Goal: Information Seeking & Learning: Learn about a topic

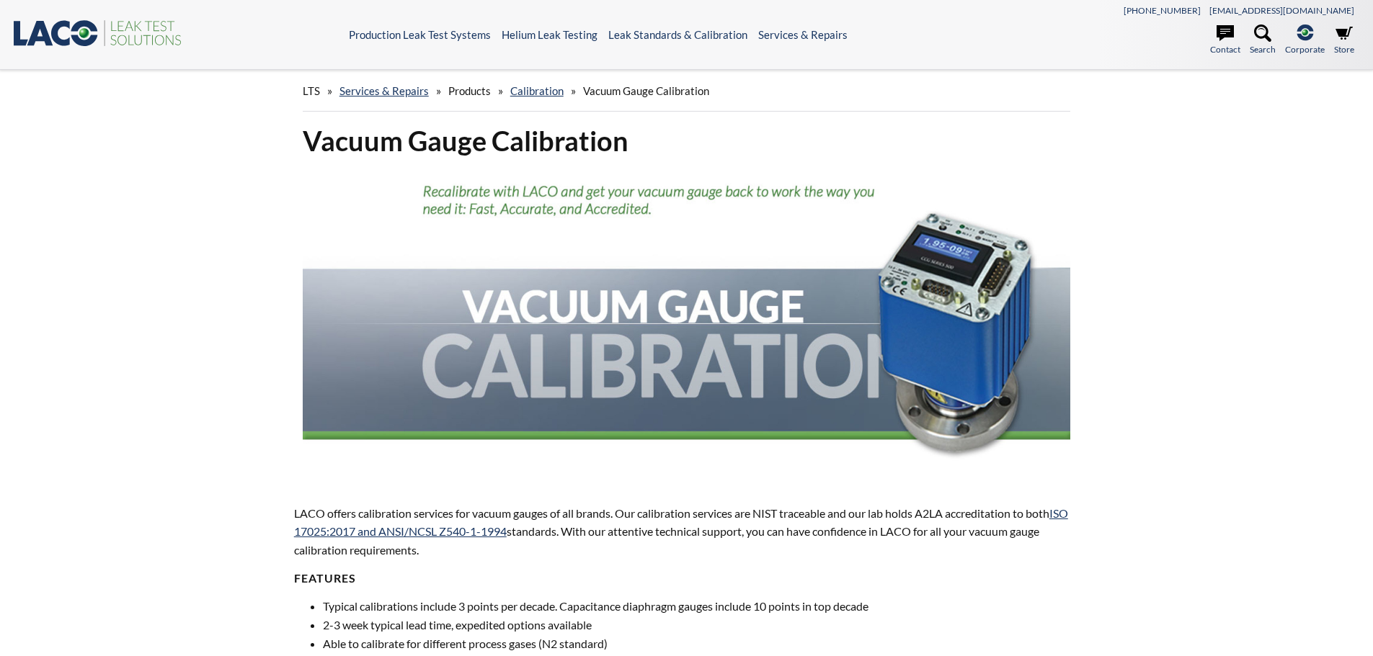
select select "Language Translate Widget"
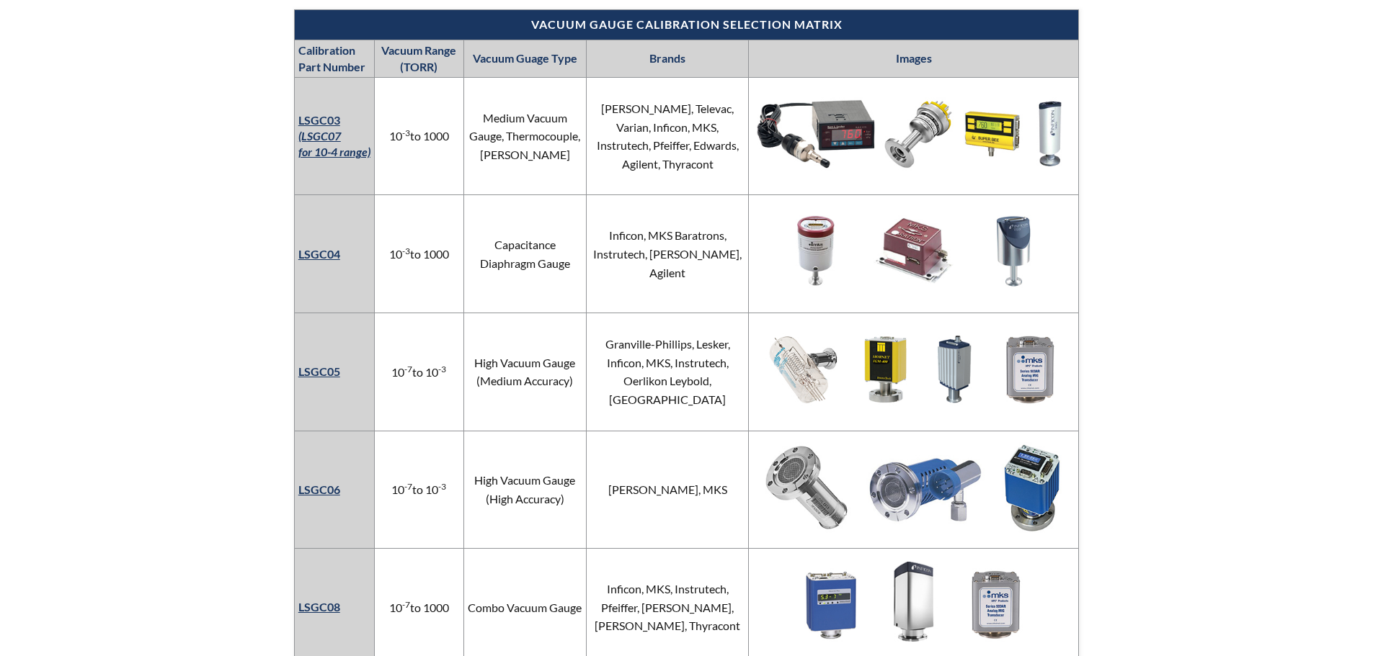
scroll to position [1081, 0]
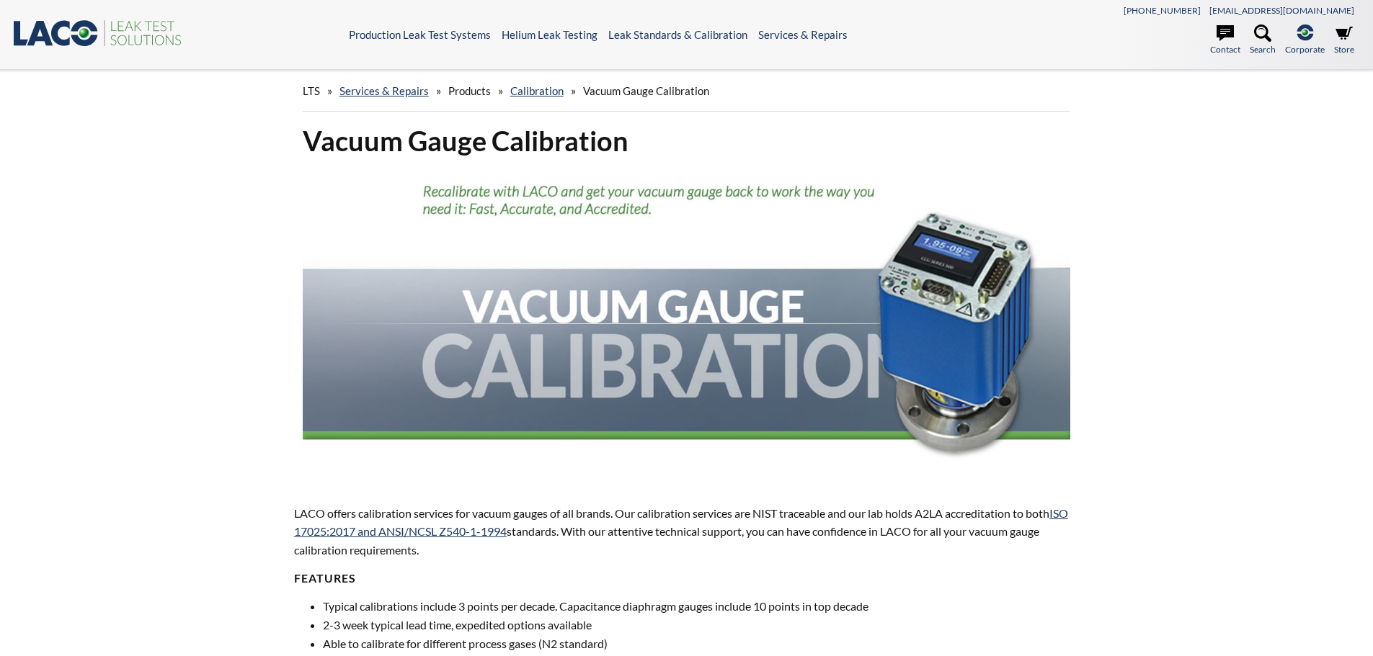
select select "Language Translate Widget"
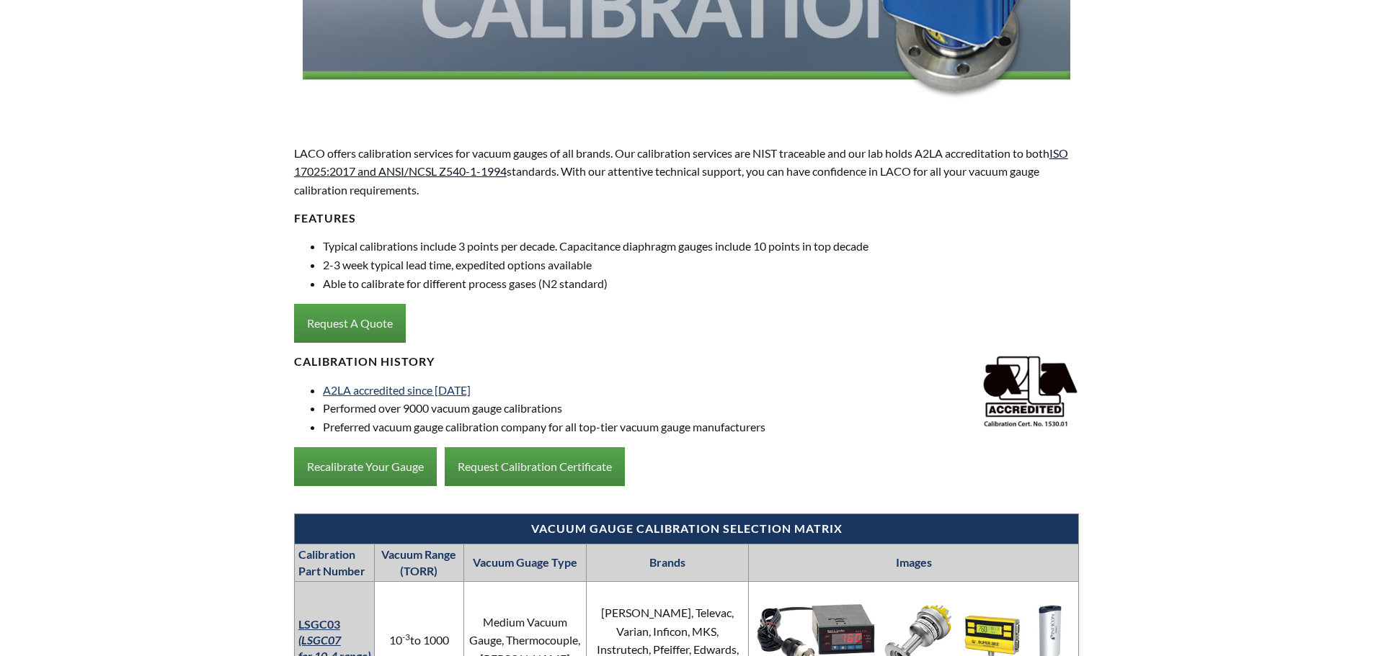
click at [500, 172] on link "ISO 17025:2017 and ANSI/NCSL Z540-1-1994" at bounding box center [681, 162] width 774 height 32
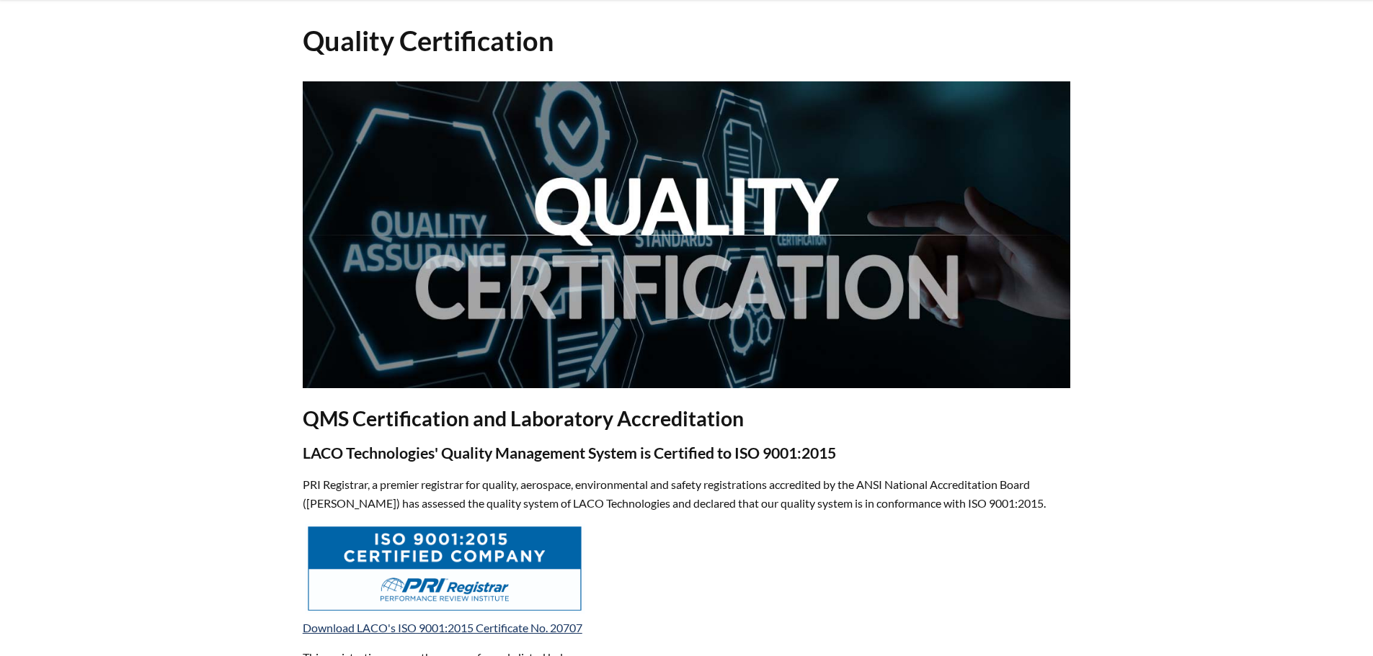
scroll to position [432, 0]
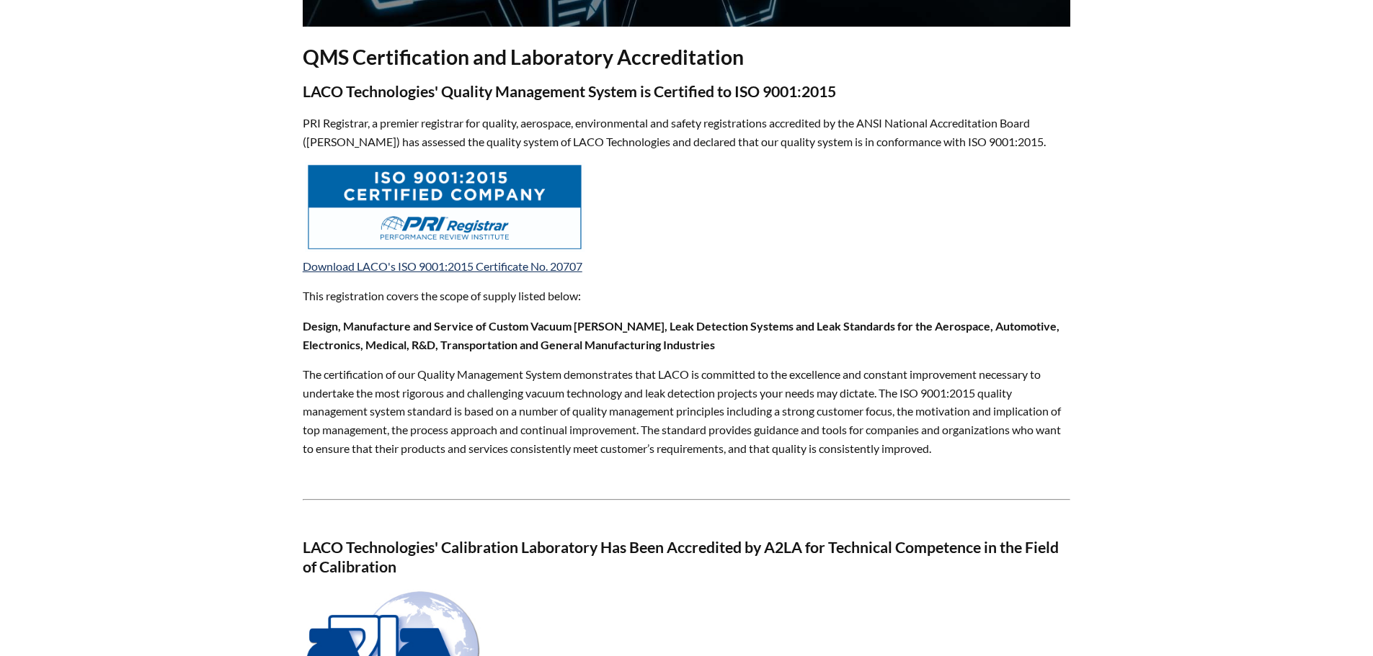
select select "Language Translate Widget"
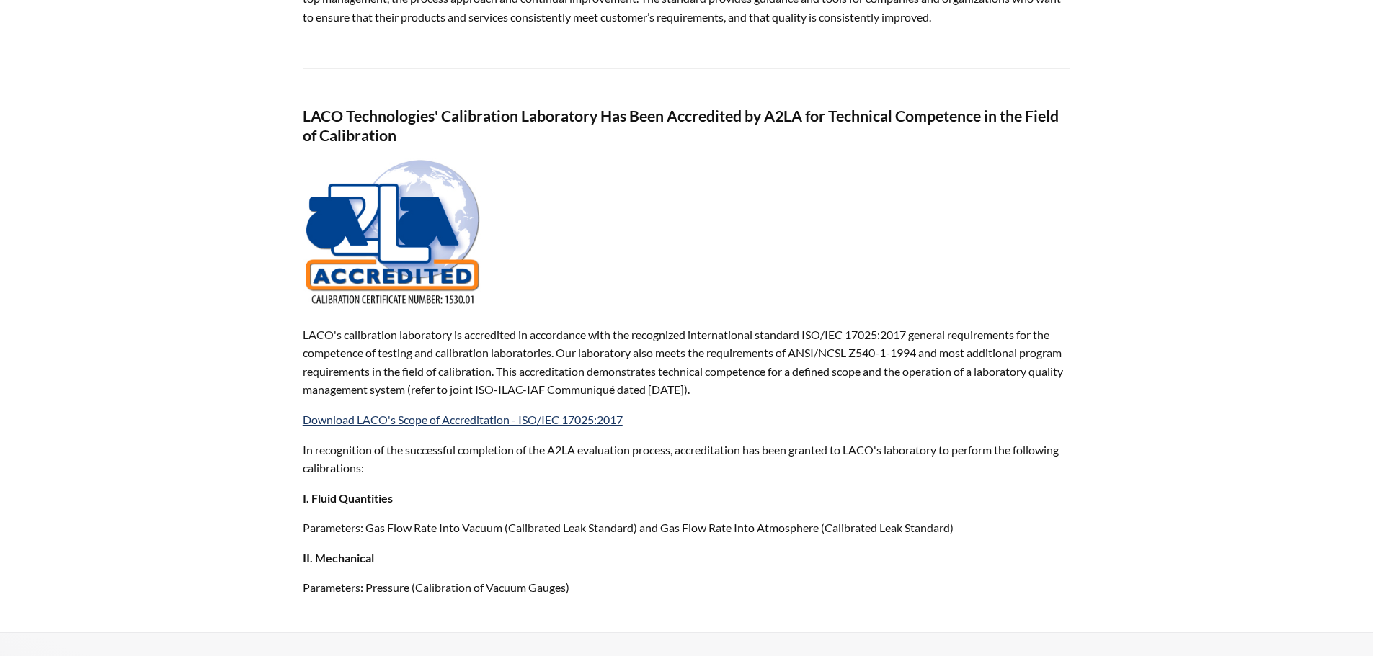
scroll to position [865, 0]
click at [416, 249] on img at bounding box center [393, 232] width 180 height 151
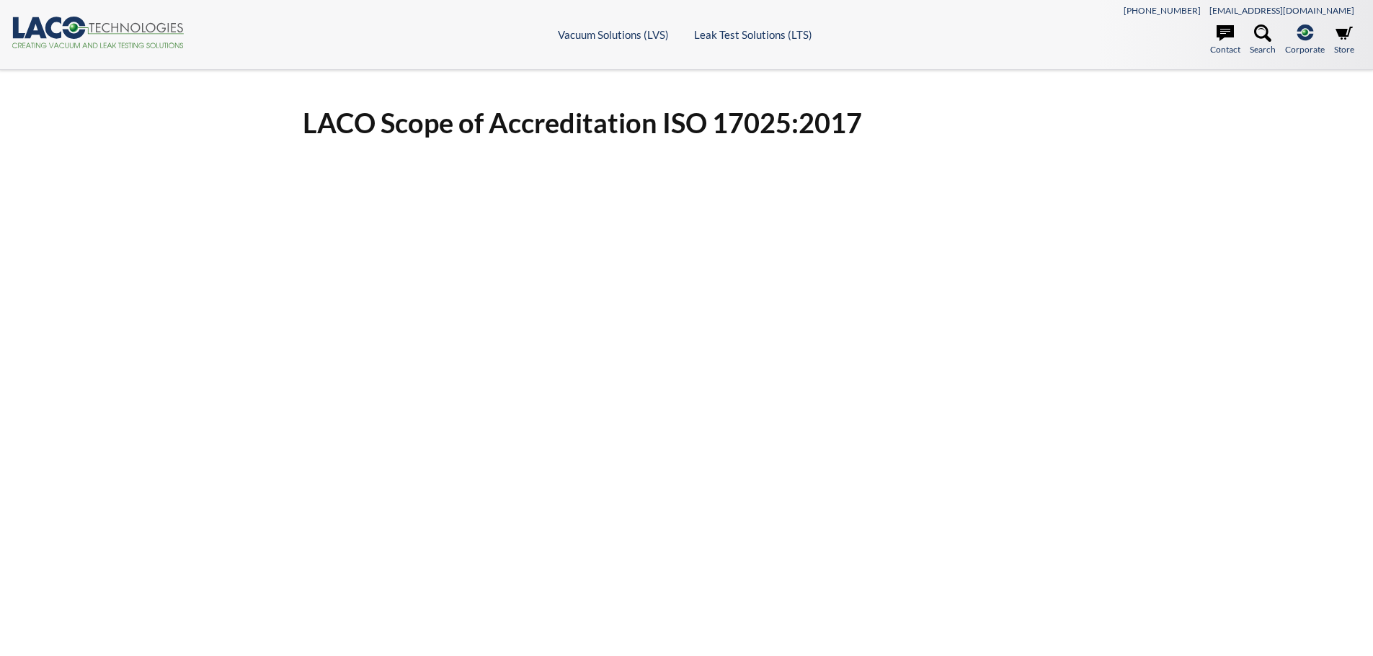
select select "Language Translate Widget"
